Goal: Contribute content: Contribute content

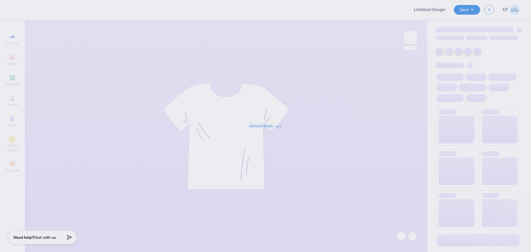
type input "[PERSON_NAME] : TexasTechPreNursingAssociation (PNA)"
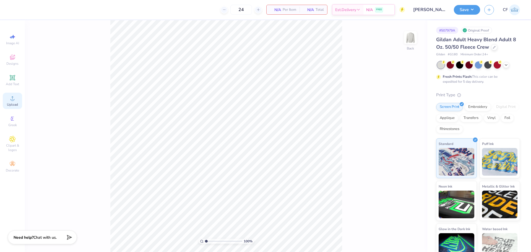
click at [13, 104] on span "Upload" at bounding box center [12, 104] width 11 height 4
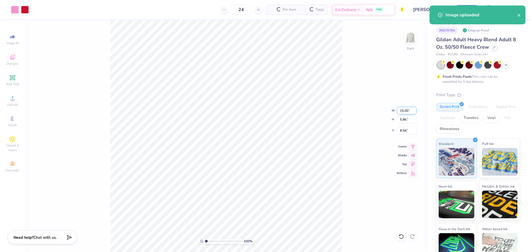
click at [404, 109] on input "15.00" at bounding box center [407, 111] width 20 height 8
type input "11.00"
type input "4.30"
type input "9.72"
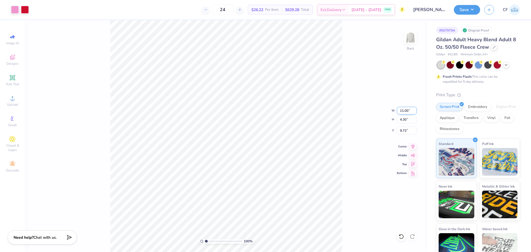
click at [407, 111] on input "11.00" at bounding box center [407, 111] width 20 height 8
type input "12.50"
type input "4.89"
click at [404, 129] on input "9.43" at bounding box center [407, 131] width 20 height 8
type input "3"
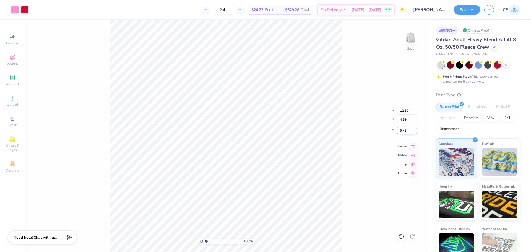
click at [412, 130] on input "9.43" at bounding box center [407, 131] width 20 height 8
type input "3.00"
click at [468, 8] on button "Save" at bounding box center [467, 9] width 26 height 10
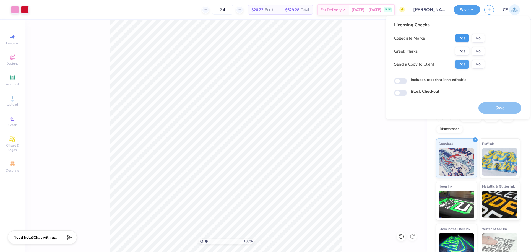
click at [464, 39] on button "Yes" at bounding box center [462, 38] width 14 height 9
click at [477, 52] on button "No" at bounding box center [478, 51] width 13 height 9
click at [402, 83] on input "Includes text that isn't editable" at bounding box center [400, 81] width 13 height 7
checkbox input "true"
click at [489, 106] on button "Save" at bounding box center [500, 107] width 43 height 11
